Goal: Download file/media

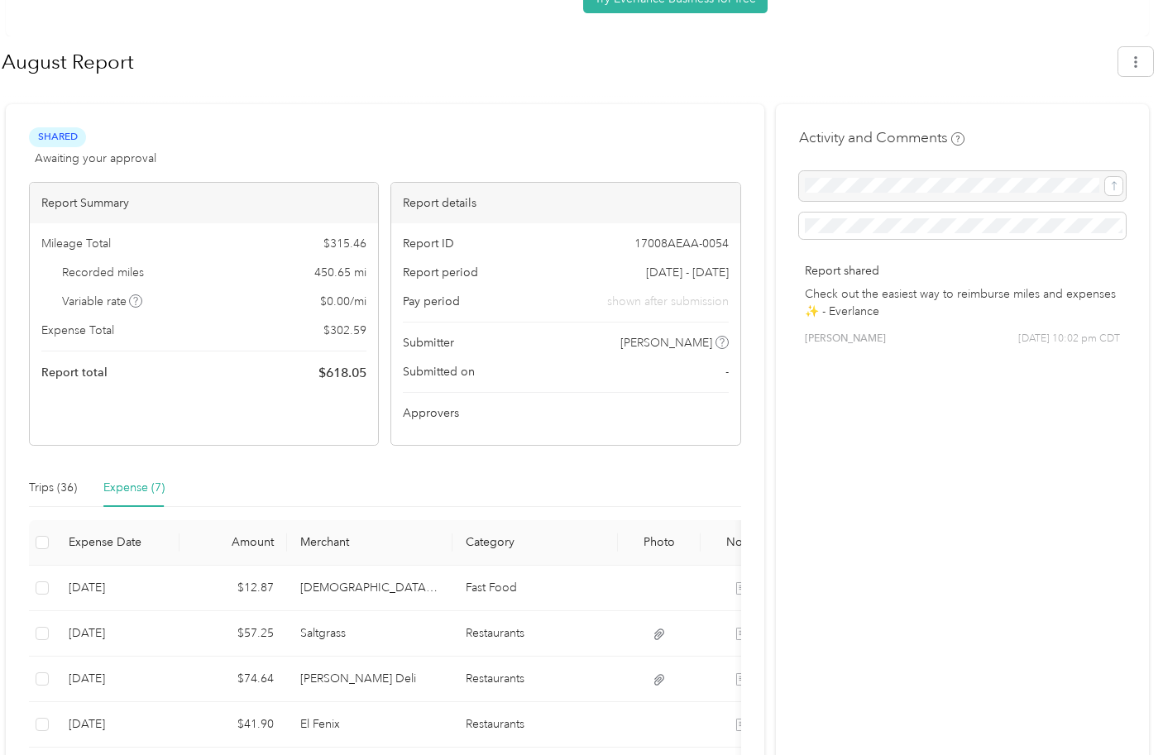
scroll to position [149, 0]
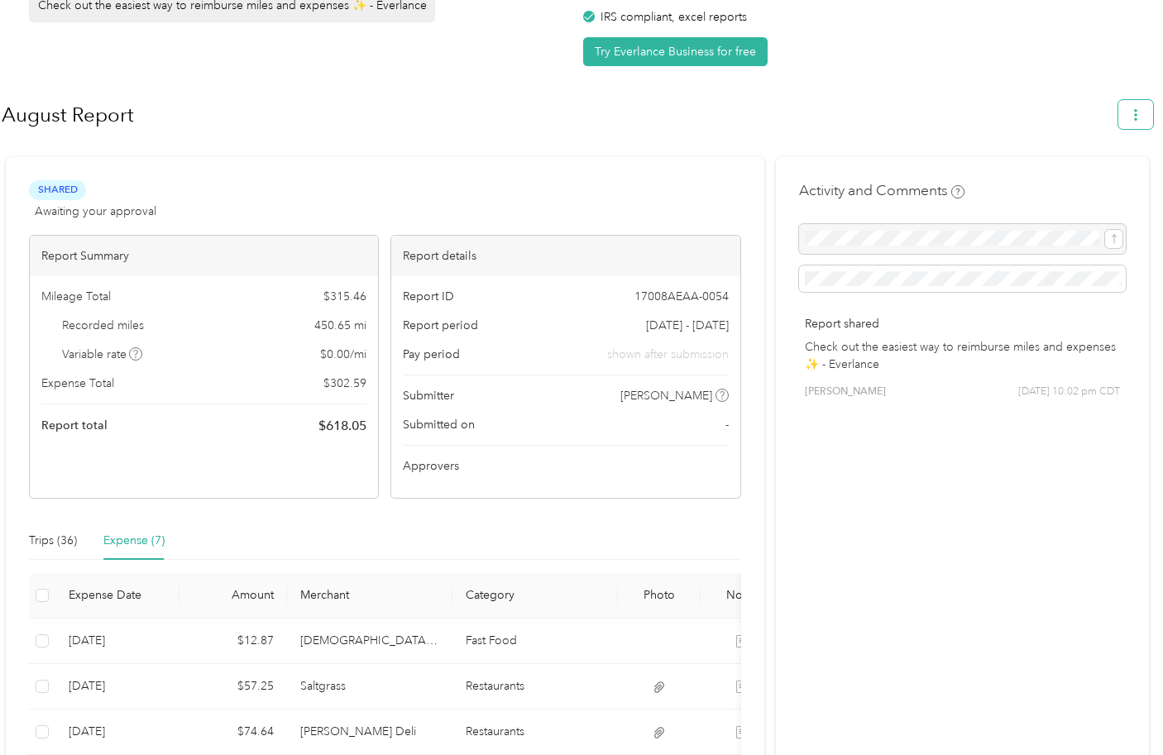
click at [1138, 112] on icon "button" at bounding box center [1136, 115] width 12 height 12
click at [1095, 184] on span "Download" at bounding box center [1097, 192] width 55 height 17
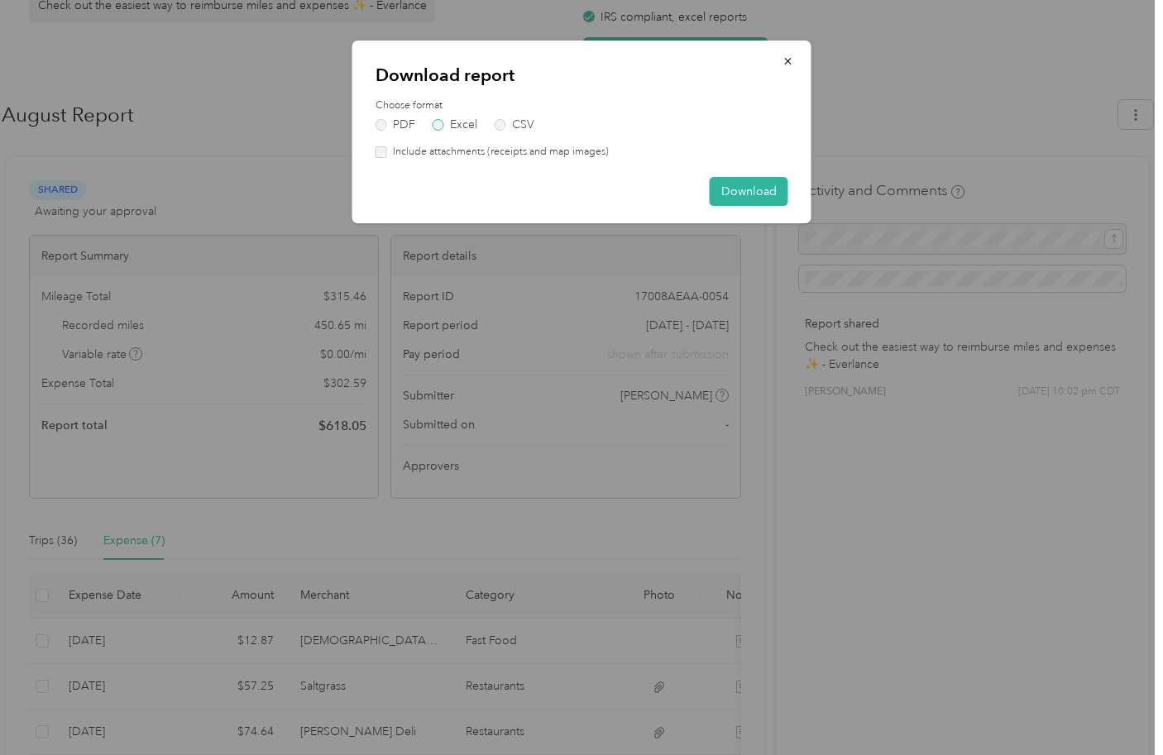
click at [438, 128] on label "Excel" at bounding box center [455, 125] width 45 height 12
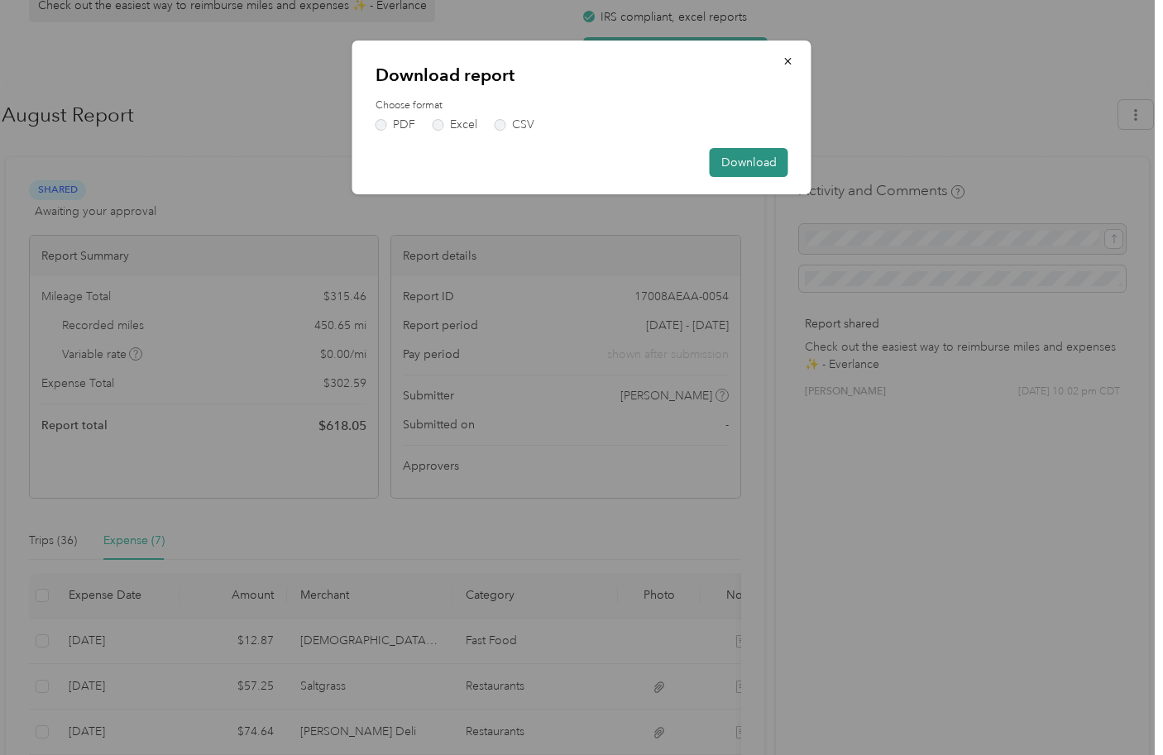
click at [736, 153] on button "Download" at bounding box center [749, 162] width 79 height 29
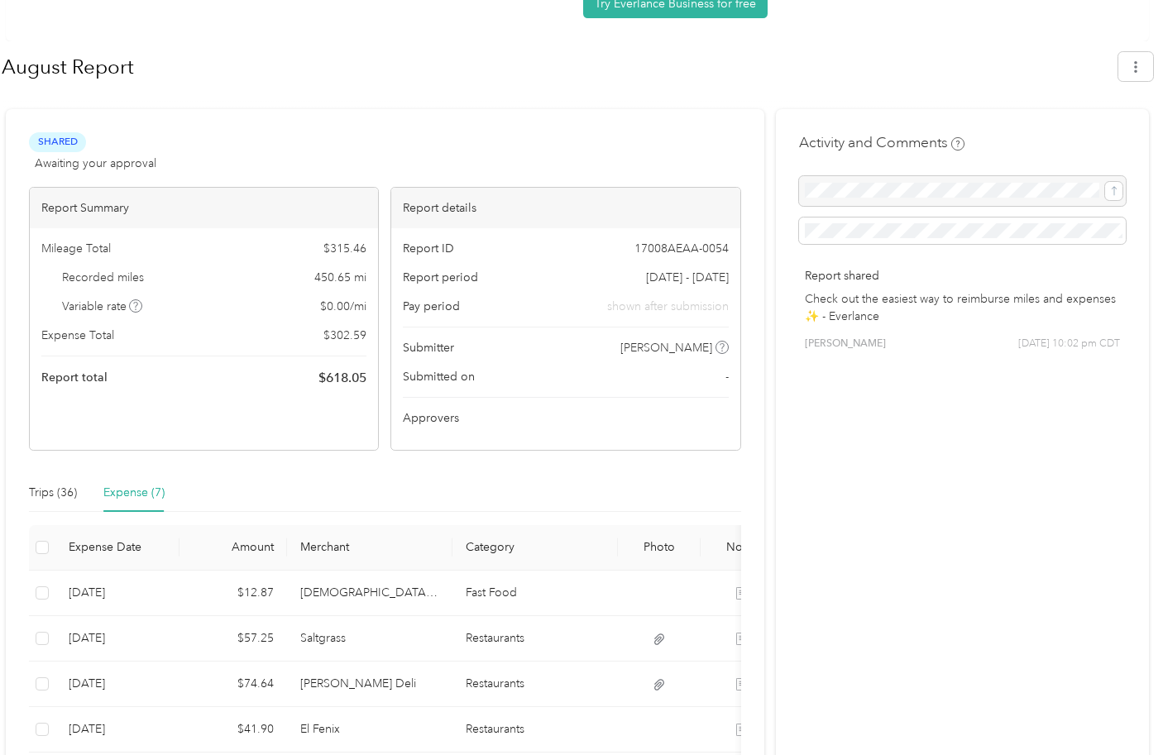
scroll to position [396, 0]
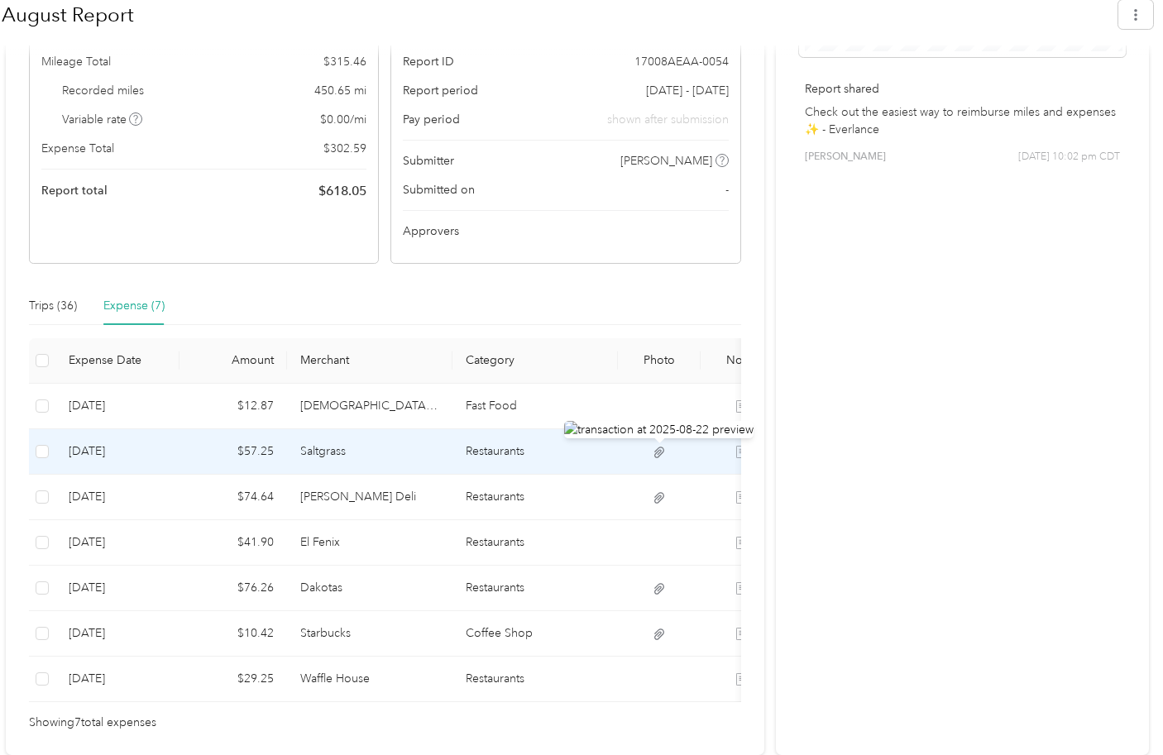
click at [655, 445] on icon at bounding box center [659, 452] width 15 height 15
click at [664, 445] on icon at bounding box center [659, 452] width 15 height 15
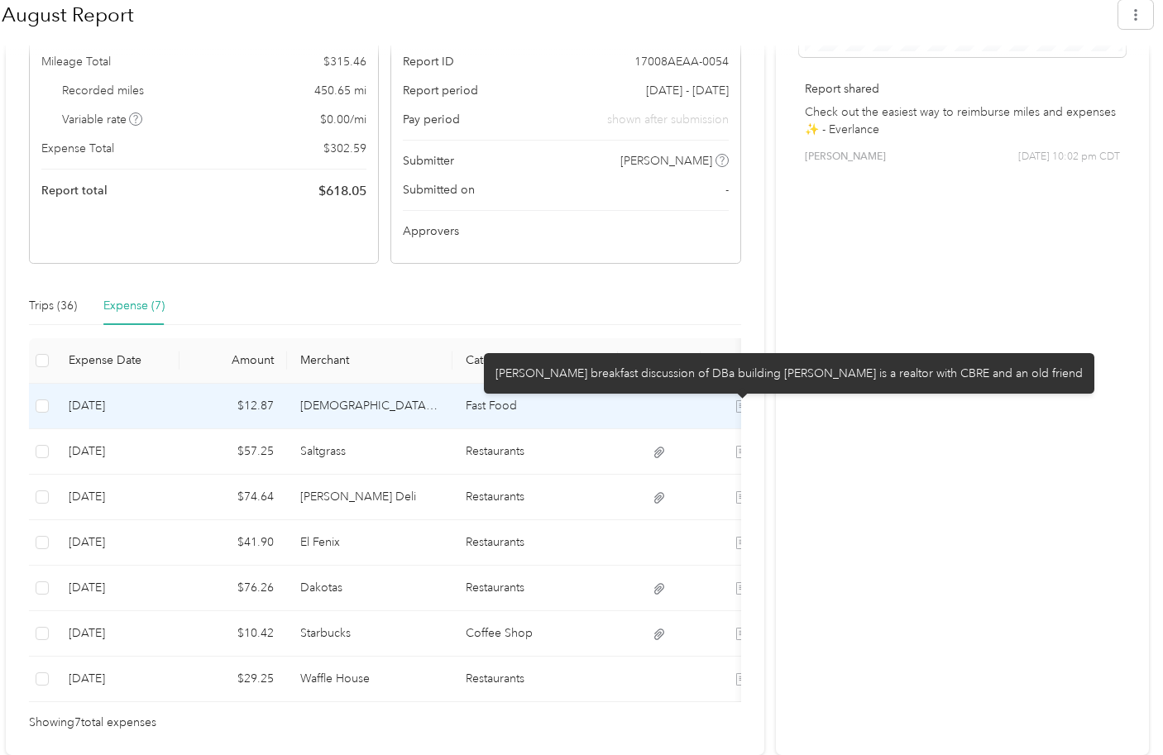
click at [738, 400] on icon at bounding box center [742, 406] width 12 height 12
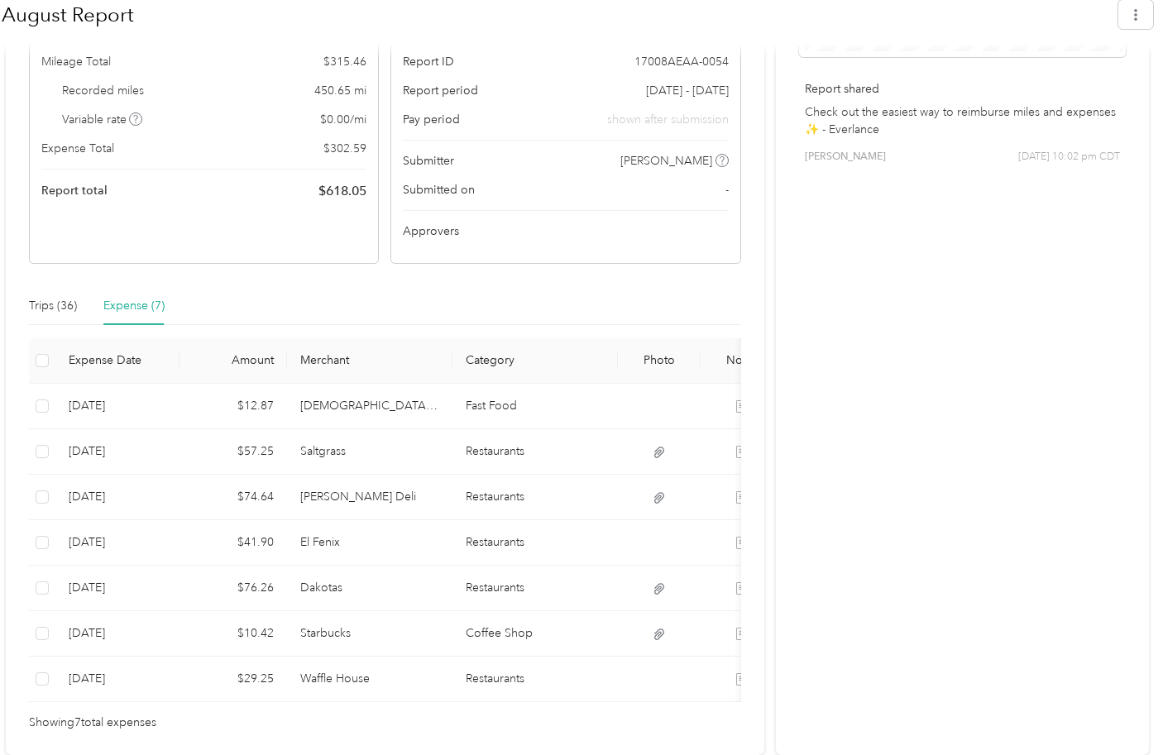
scroll to position [0, 103]
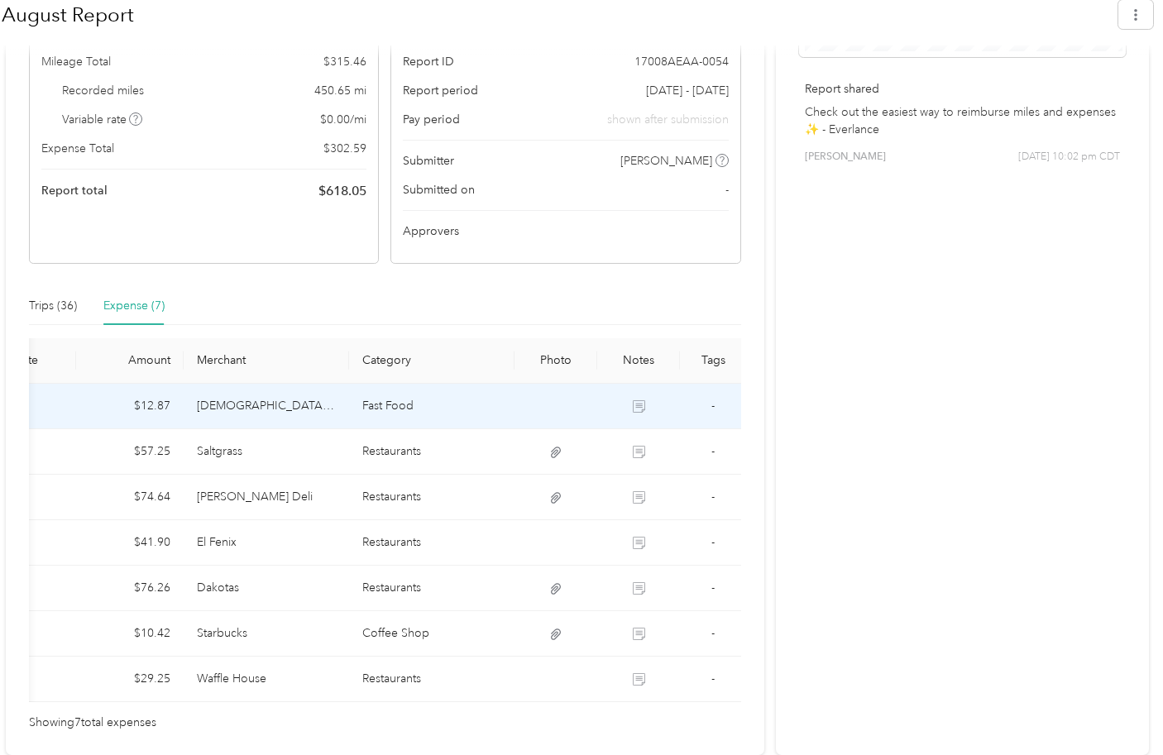
click at [651, 393] on td at bounding box center [638, 406] width 83 height 45
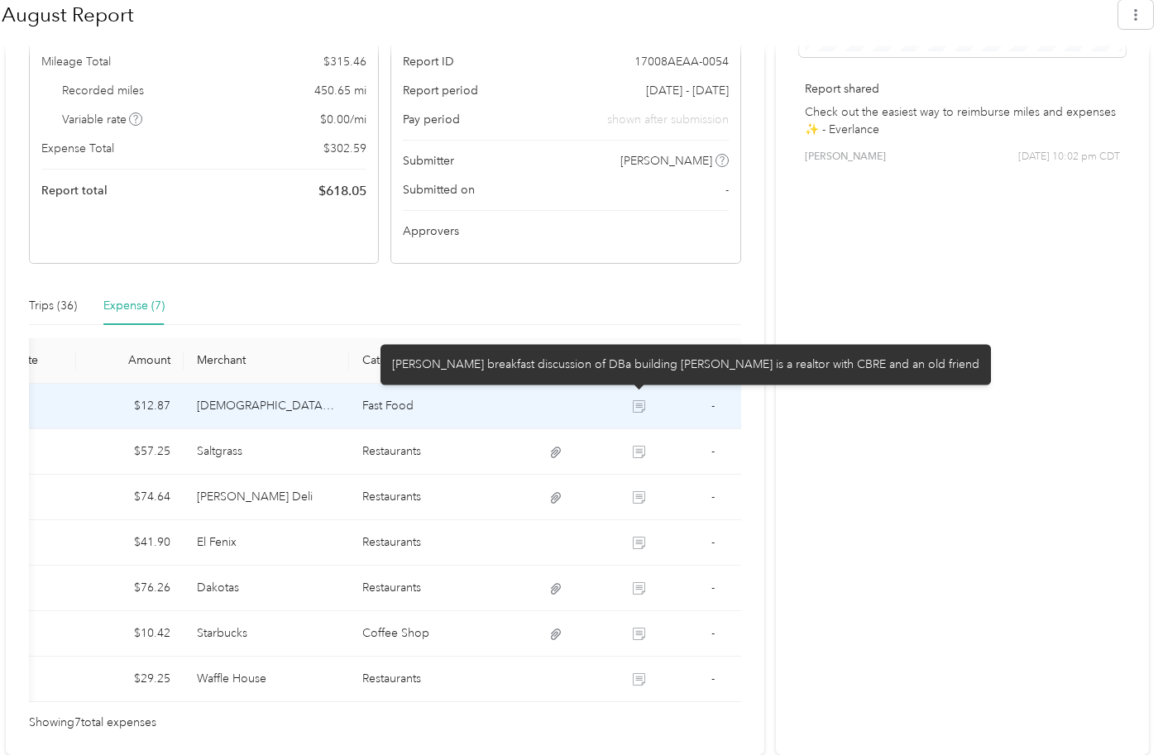
click at [565, 392] on td at bounding box center [556, 406] width 83 height 45
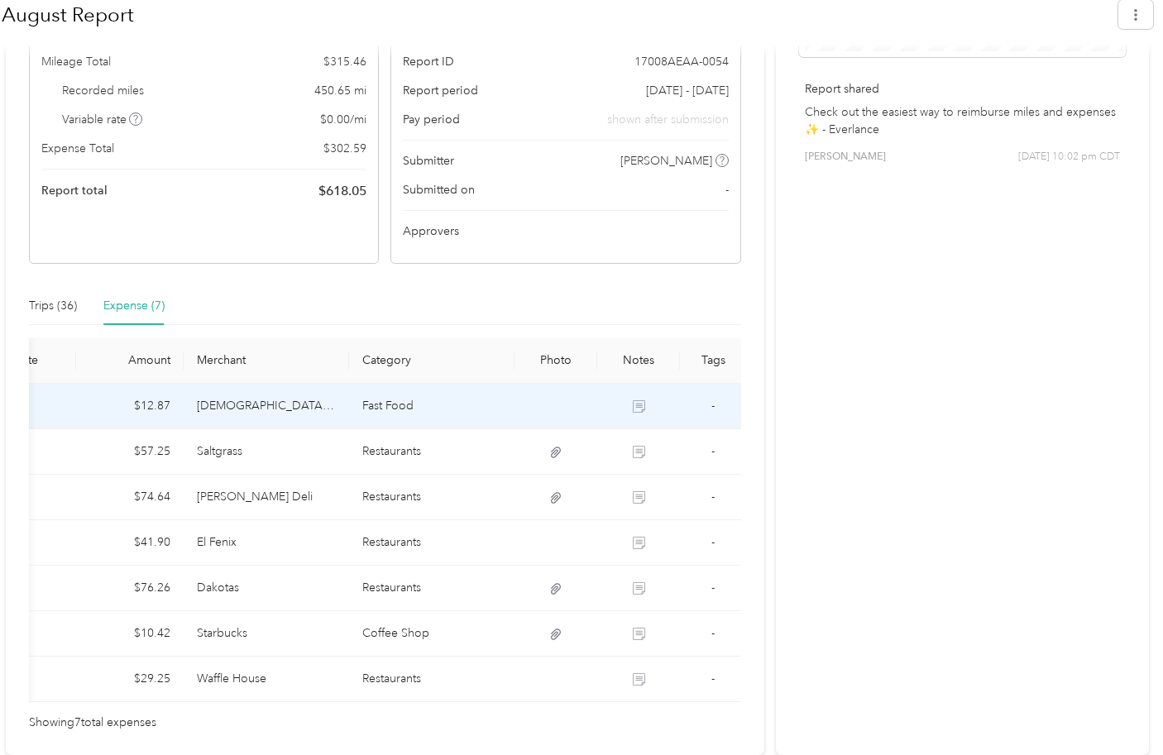
click at [565, 392] on td at bounding box center [556, 406] width 83 height 45
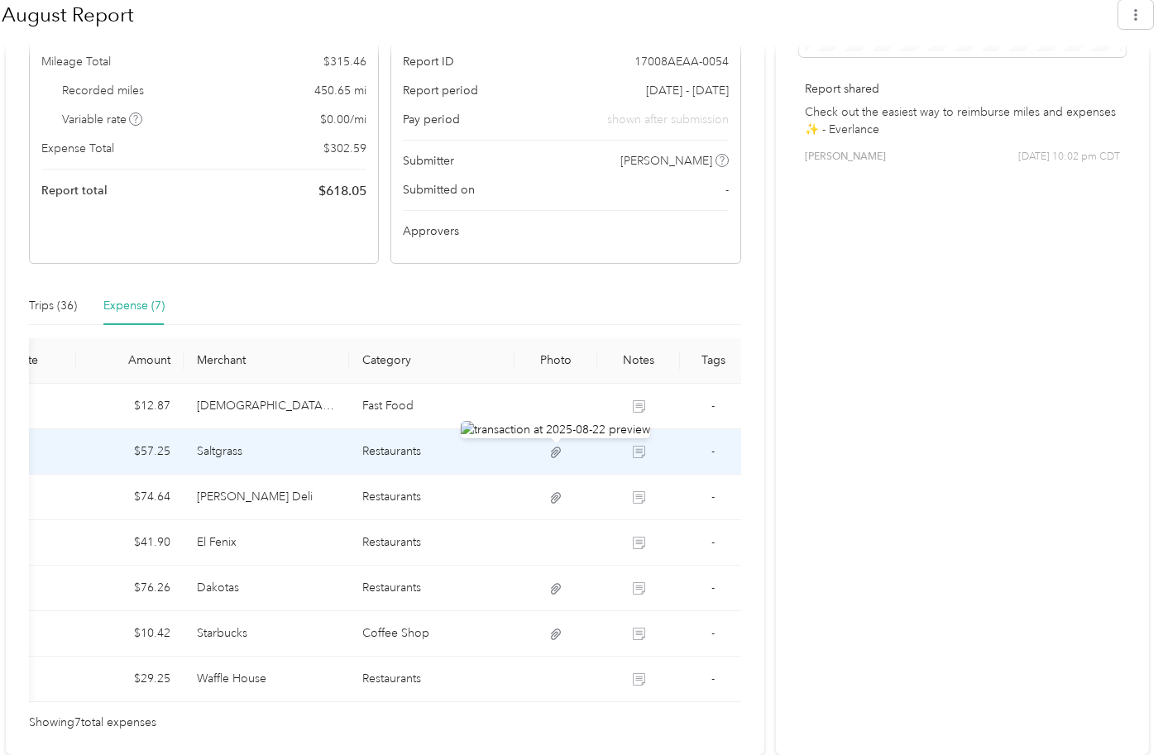
click at [554, 447] on icon at bounding box center [556, 452] width 10 height 11
click at [326, 438] on td "Saltgrass" at bounding box center [266, 451] width 165 height 45
click at [555, 445] on icon at bounding box center [555, 452] width 15 height 15
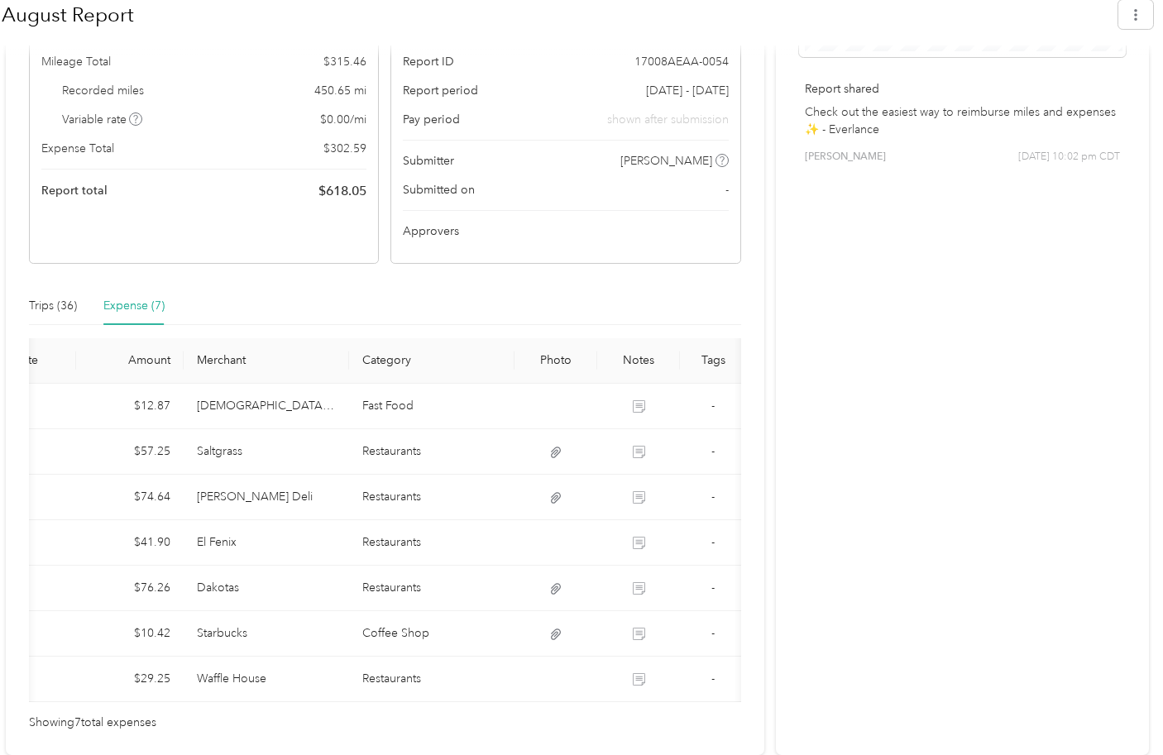
scroll to position [0, 0]
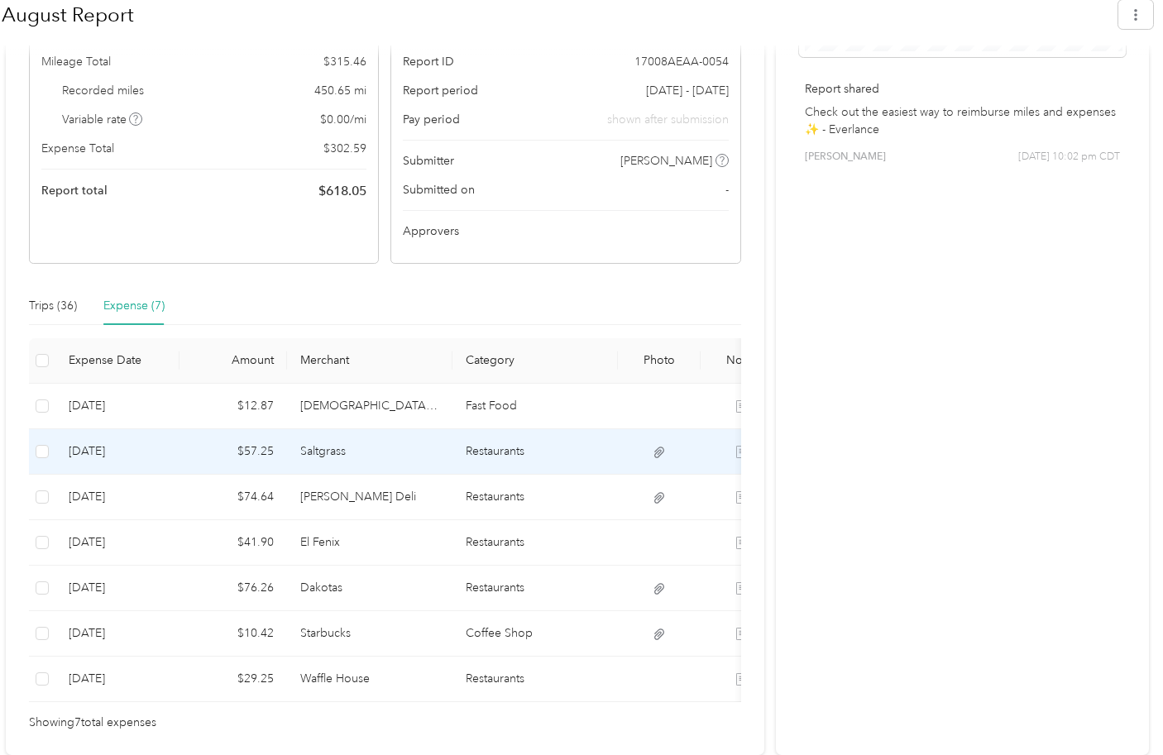
click at [99, 437] on td "[DATE]" at bounding box center [117, 451] width 124 height 45
click at [653, 445] on icon at bounding box center [659, 452] width 15 height 15
click at [50, 443] on td at bounding box center [42, 451] width 26 height 45
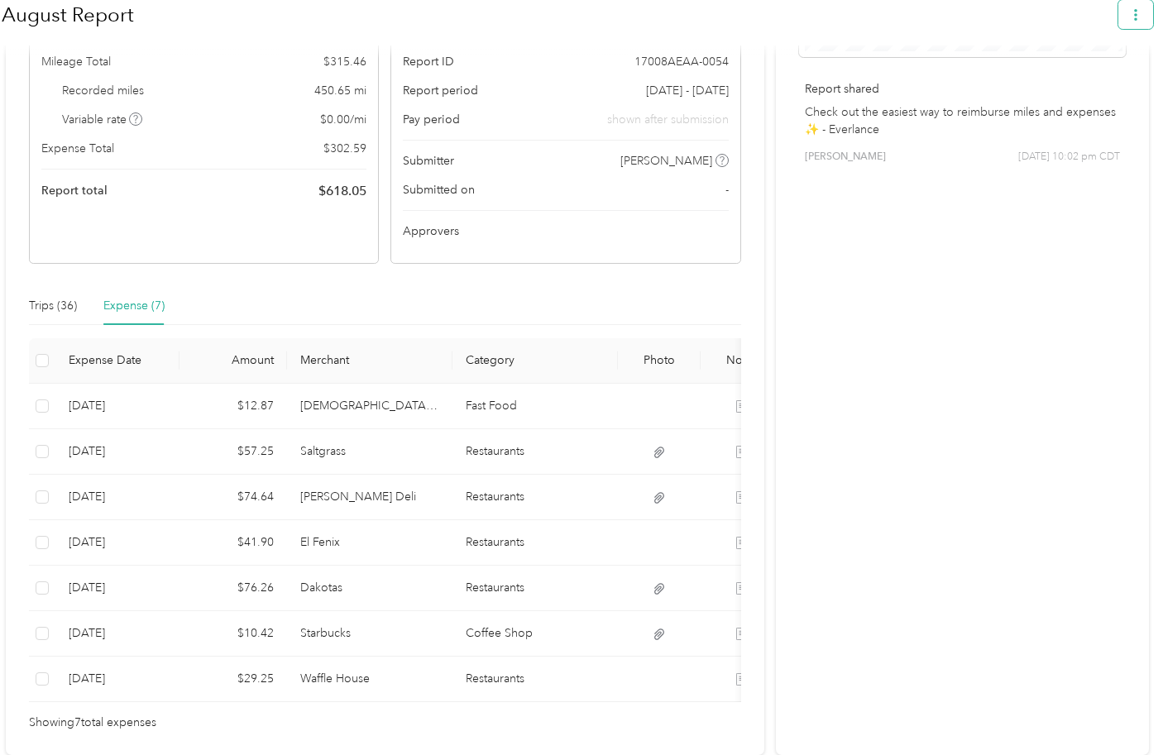
click at [1142, 13] on icon "button" at bounding box center [1136, 15] width 12 height 12
click at [1091, 97] on span "Download" at bounding box center [1097, 105] width 55 height 17
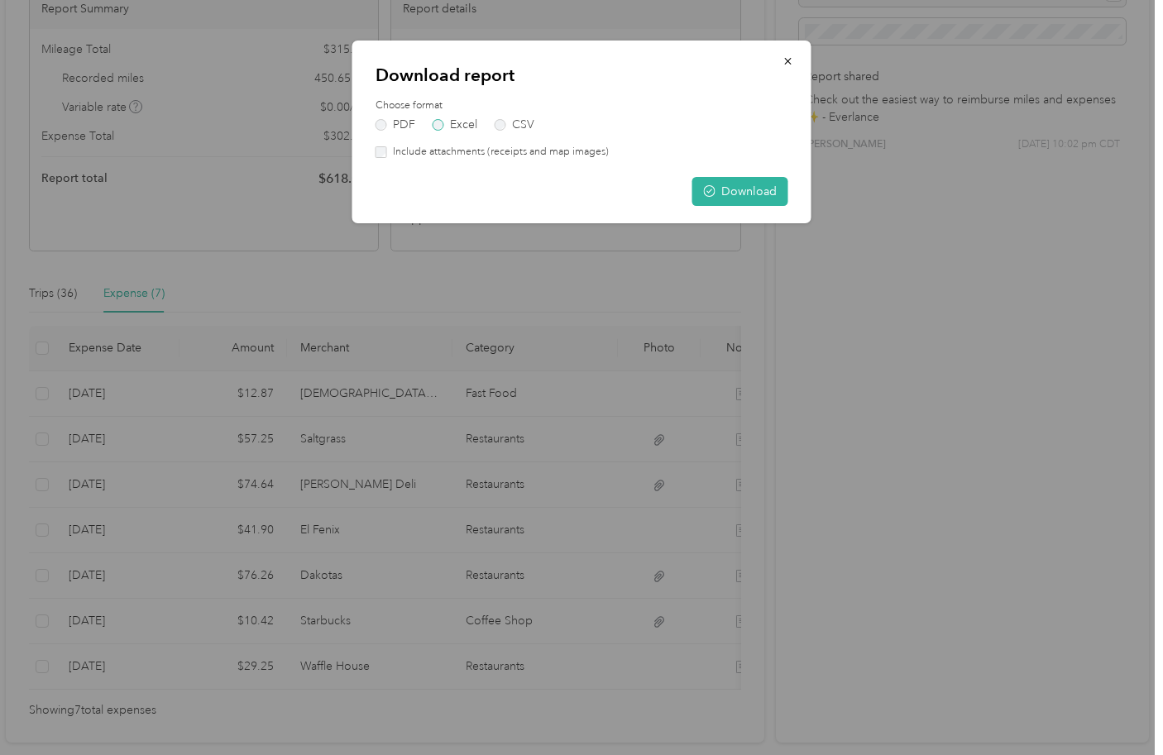
click at [442, 127] on label "Excel" at bounding box center [455, 125] width 45 height 12
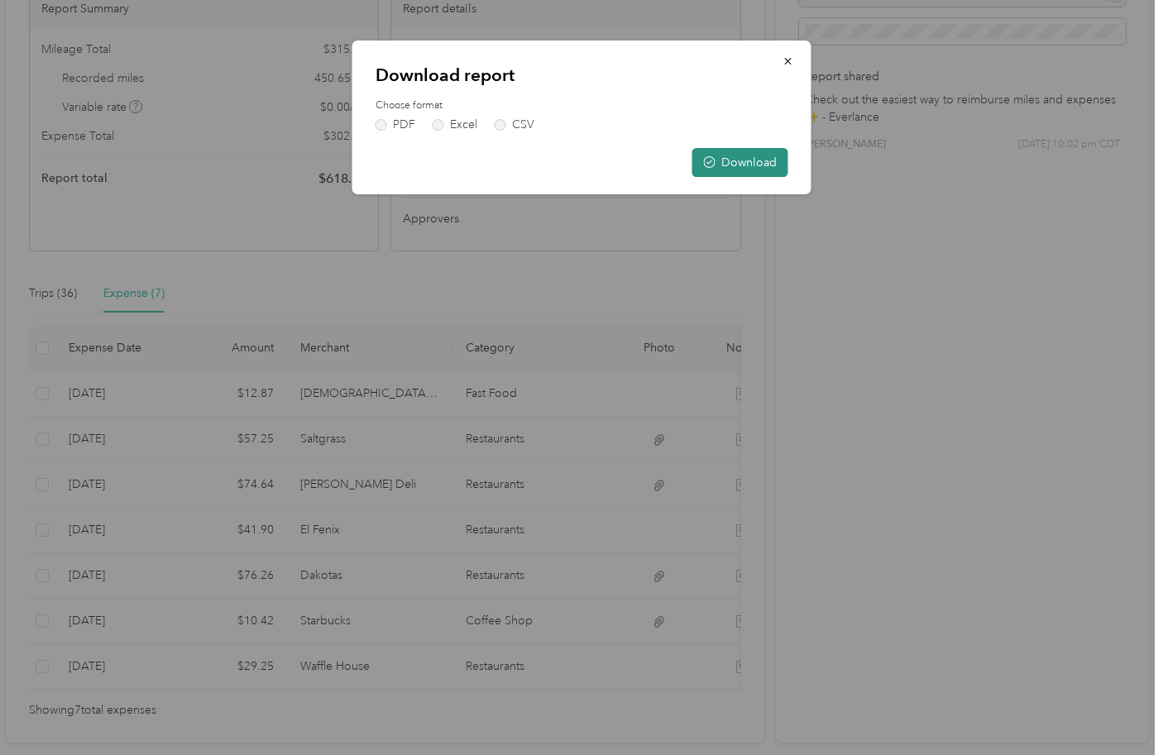
click at [760, 160] on button "Download" at bounding box center [740, 162] width 96 height 29
